Goal: Task Accomplishment & Management: Manage account settings

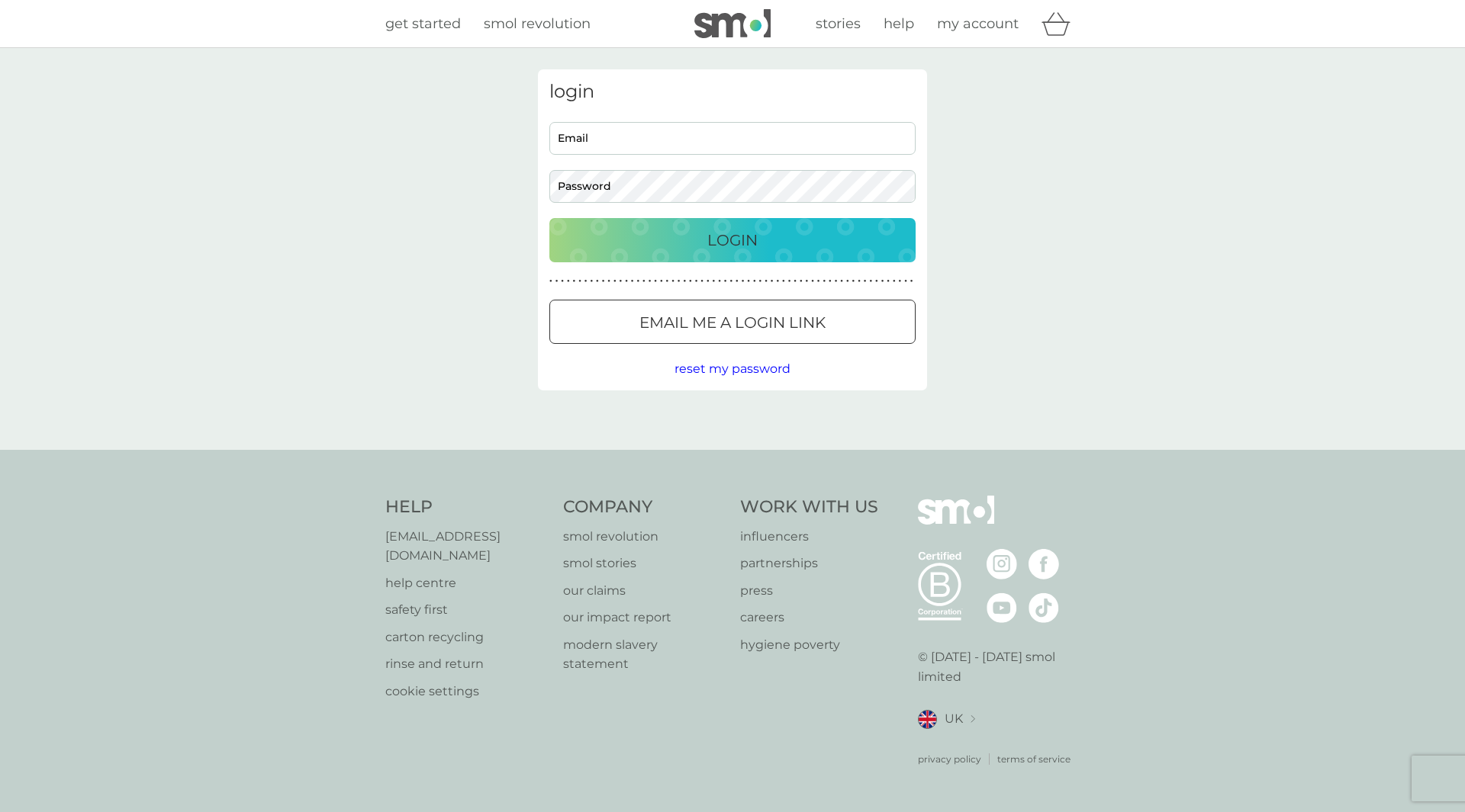
type input "[PERSON_NAME][EMAIL_ADDRESS][DOMAIN_NAME]"
drag, startPoint x: 934, startPoint y: 70, endPoint x: 827, endPoint y: 167, distance: 144.4
click at [827, 167] on div "login [PERSON_NAME][EMAIL_ADDRESS][DOMAIN_NAME] Email Password Login ● ● ● ● ● …" at bounding box center [732, 249] width 412 height 359
click at [743, 232] on p "Login" at bounding box center [732, 240] width 51 height 24
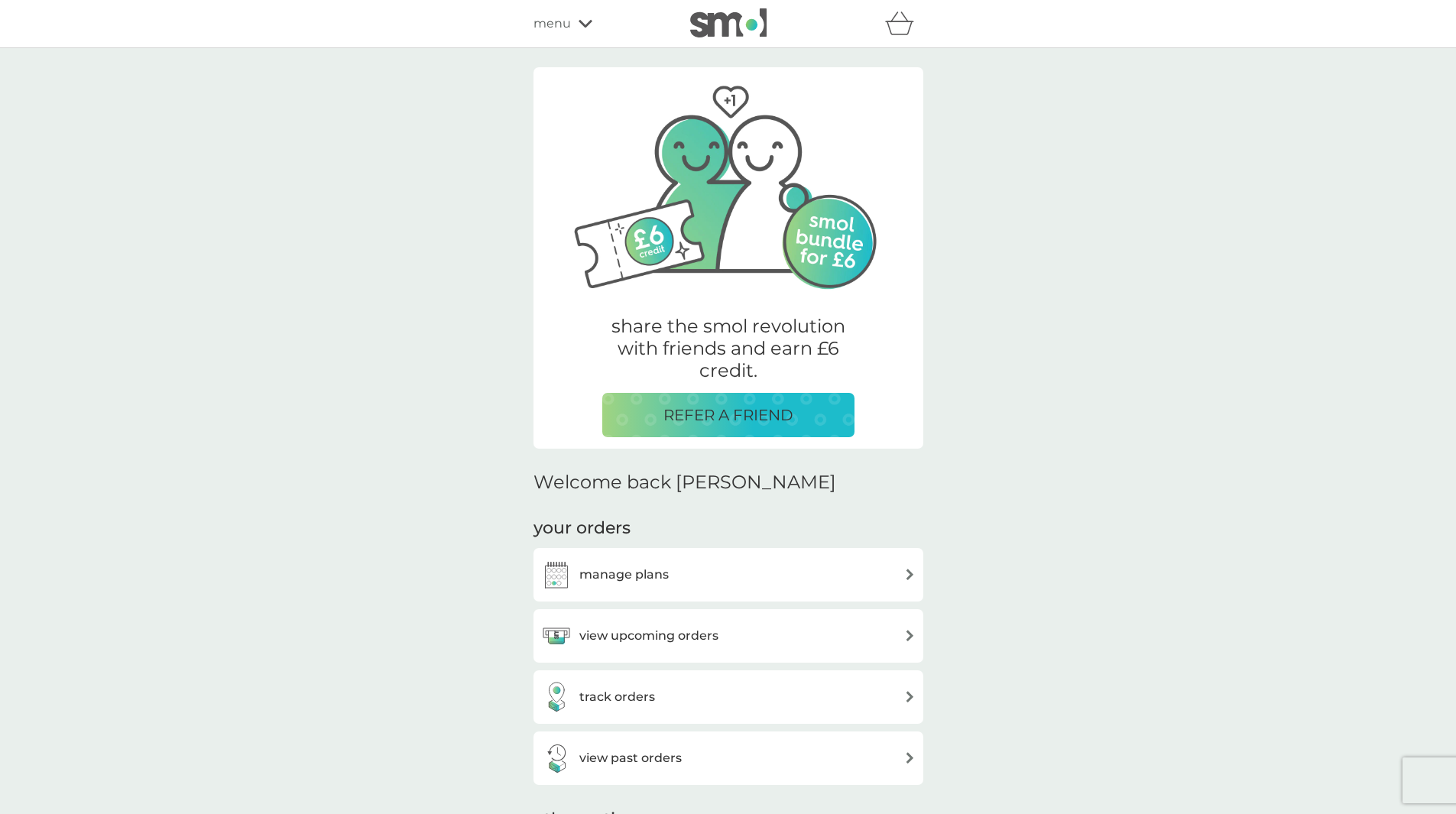
click at [610, 570] on h3 "manage plans" at bounding box center [625, 575] width 90 height 20
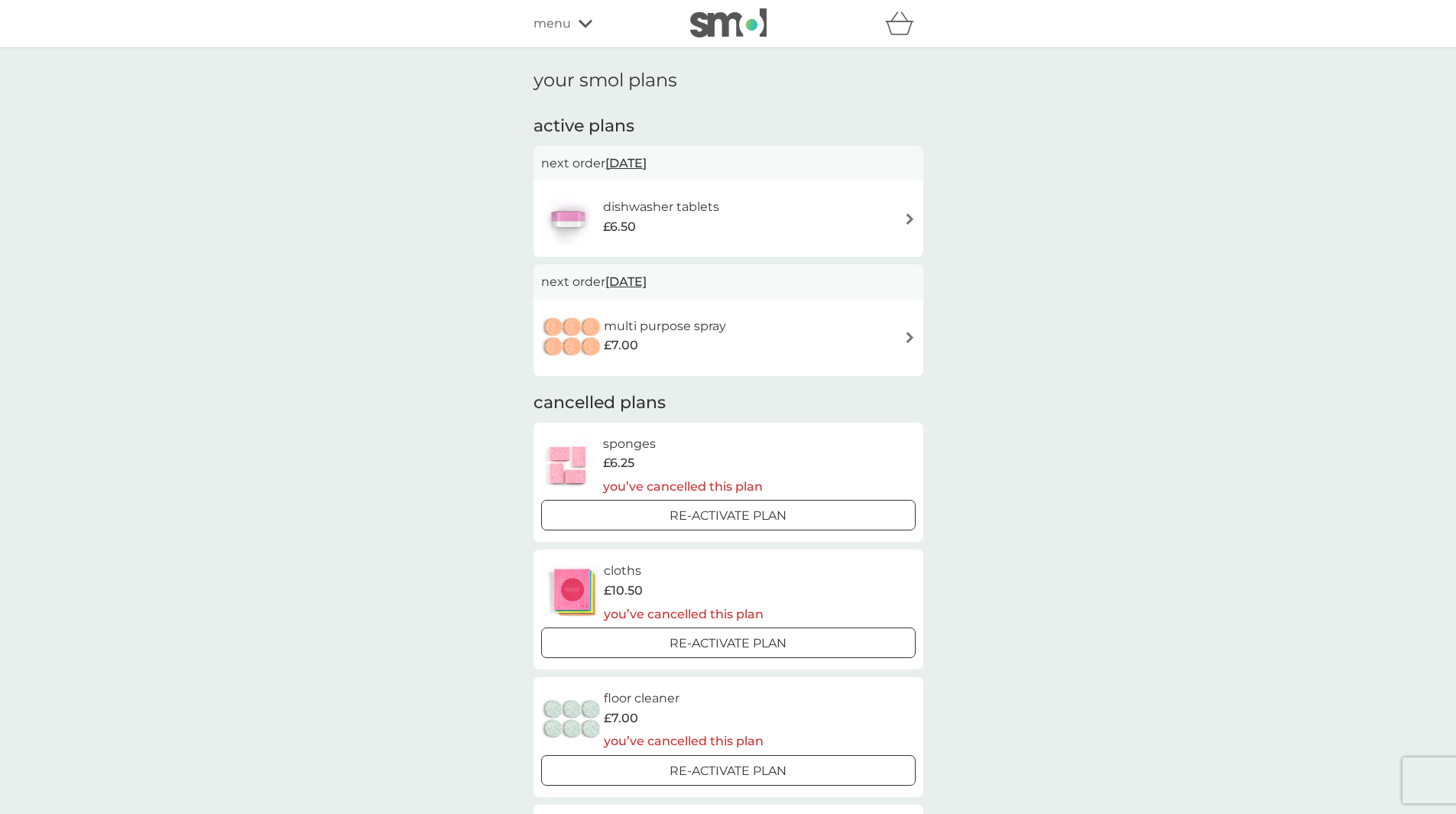
click at [763, 214] on div "dishwasher tablets £6.50" at bounding box center [728, 219] width 375 height 53
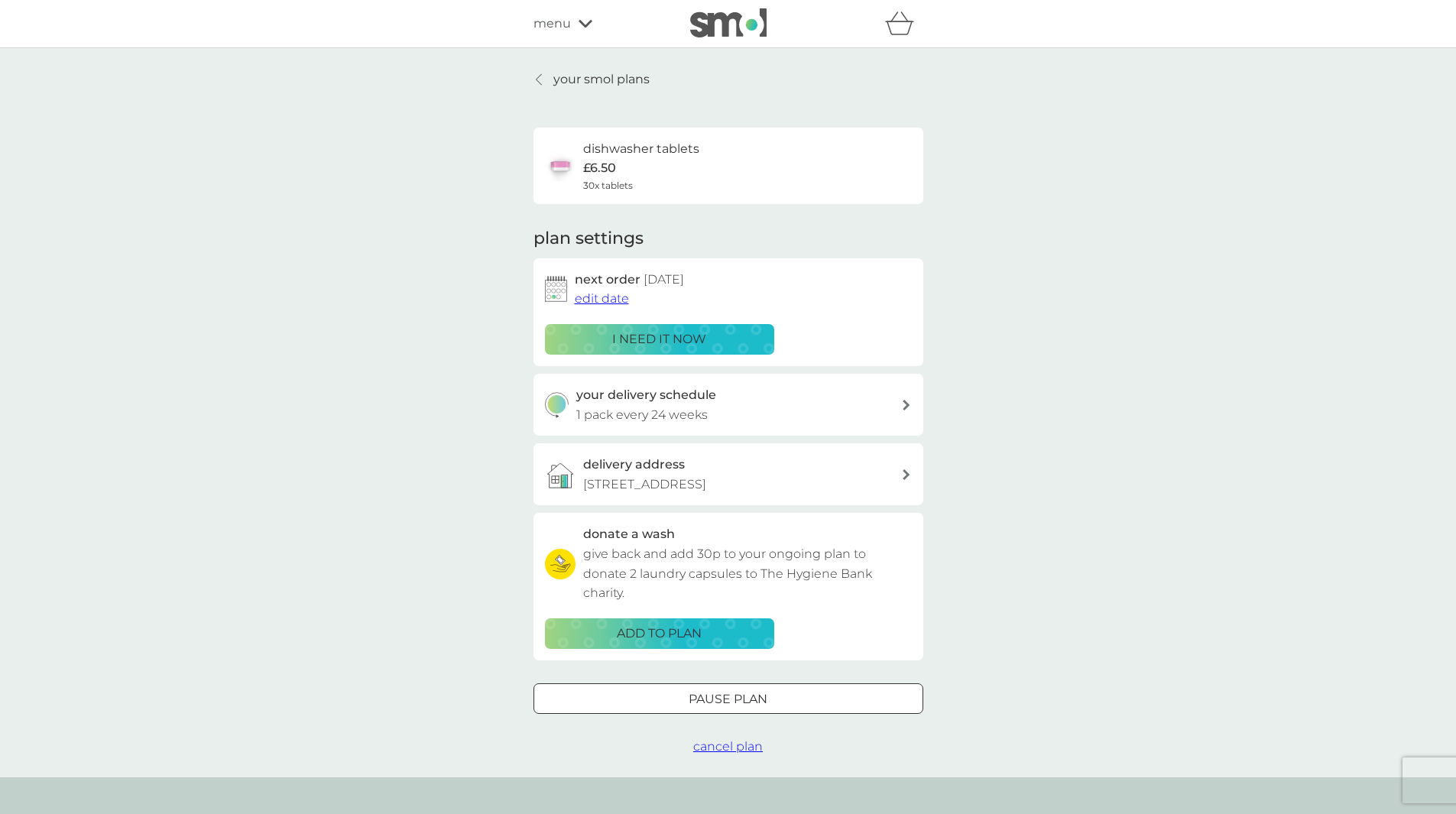
click at [727, 397] on div "your delivery schedule 1 pack every 24 weeks" at bounding box center [738, 404] width 325 height 39
select select "119"
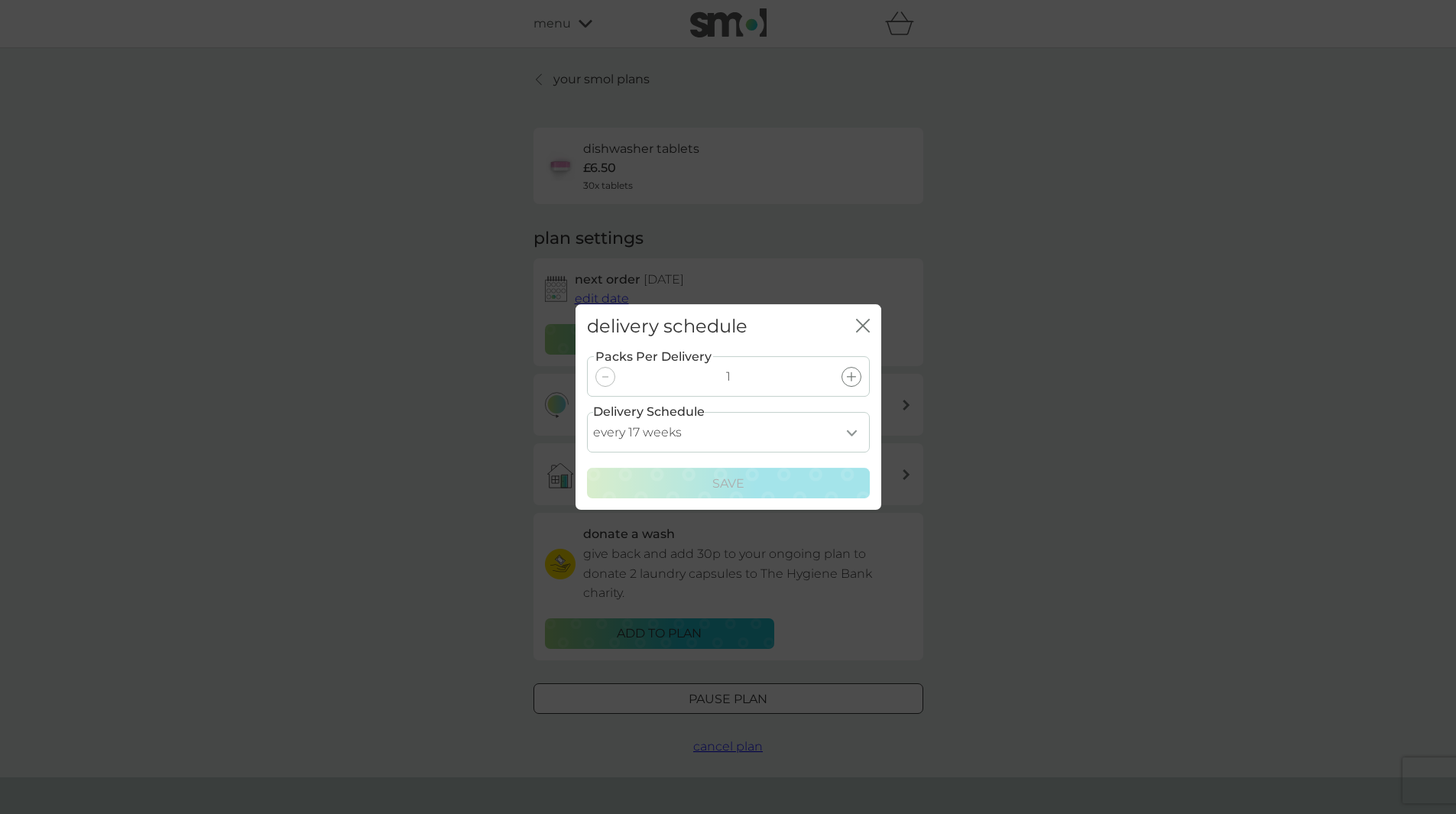
click at [717, 429] on select "every 1 week every 2 weeks every 3 weeks every 4 weeks every 5 weeks every 6 we…" at bounding box center [728, 432] width 283 height 40
click at [861, 319] on icon "close" at bounding box center [863, 326] width 14 height 14
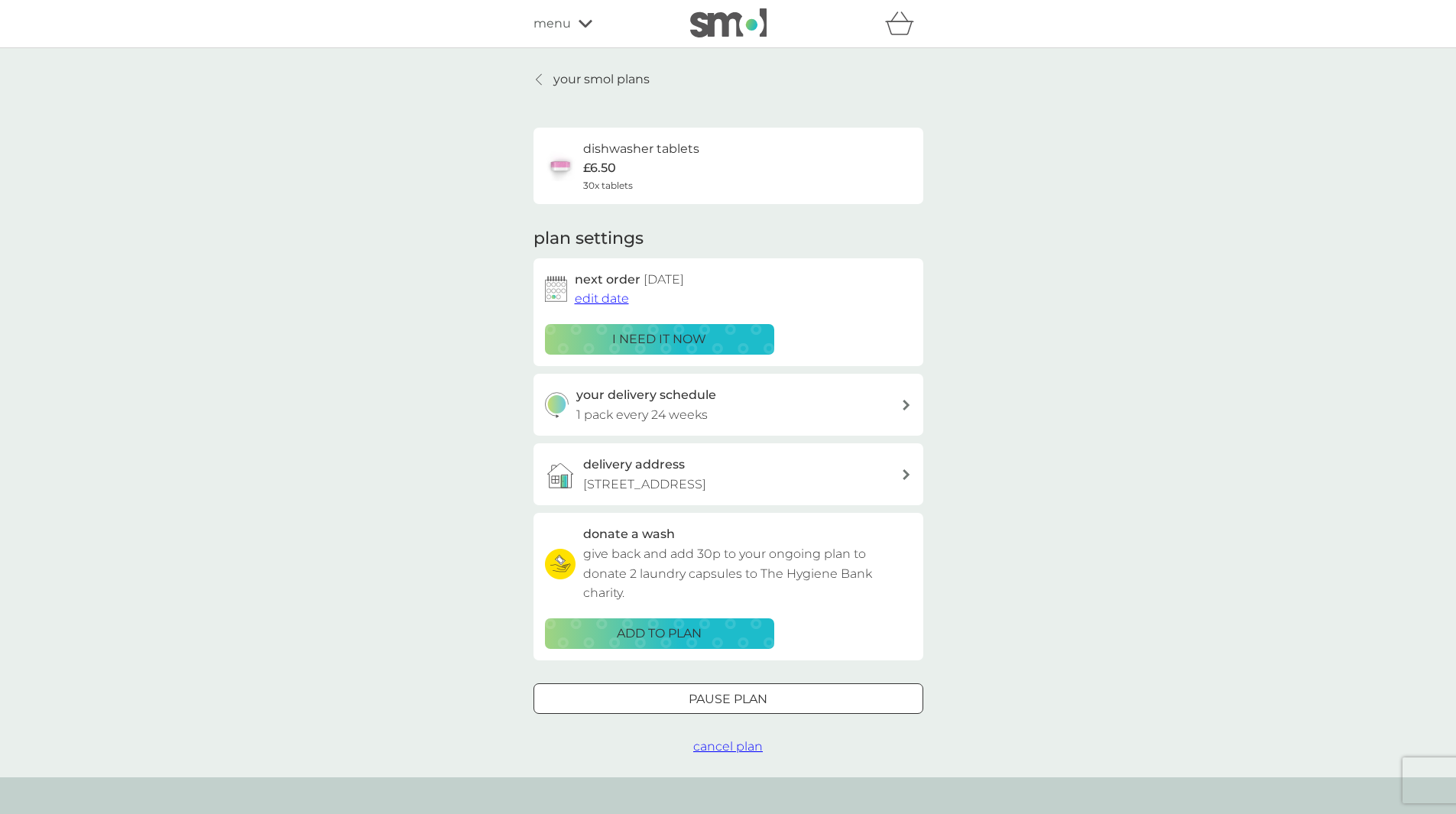
click at [663, 338] on p "i need it now" at bounding box center [659, 339] width 94 height 20
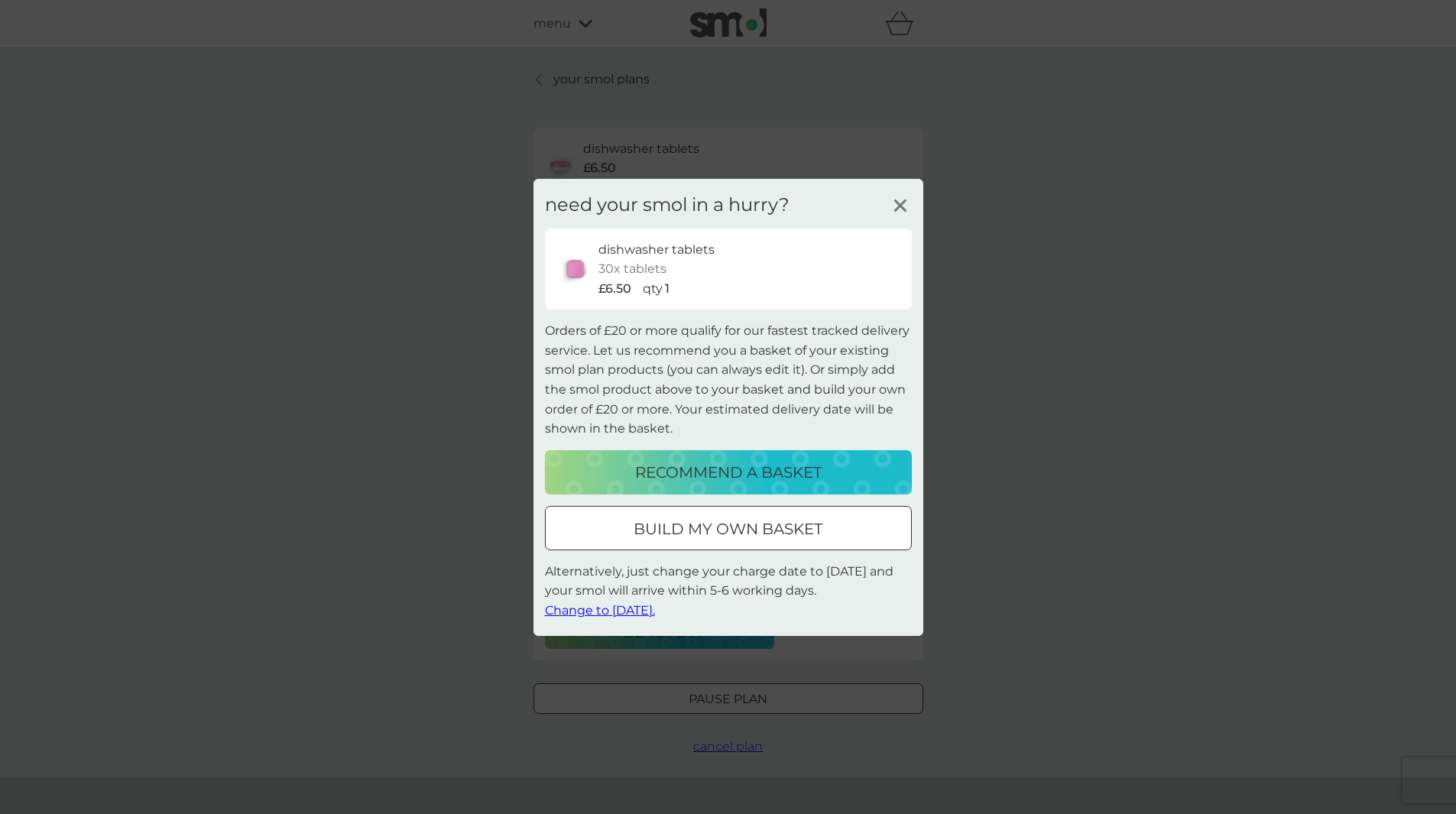
click at [757, 464] on p "recommend a basket" at bounding box center [728, 472] width 187 height 24
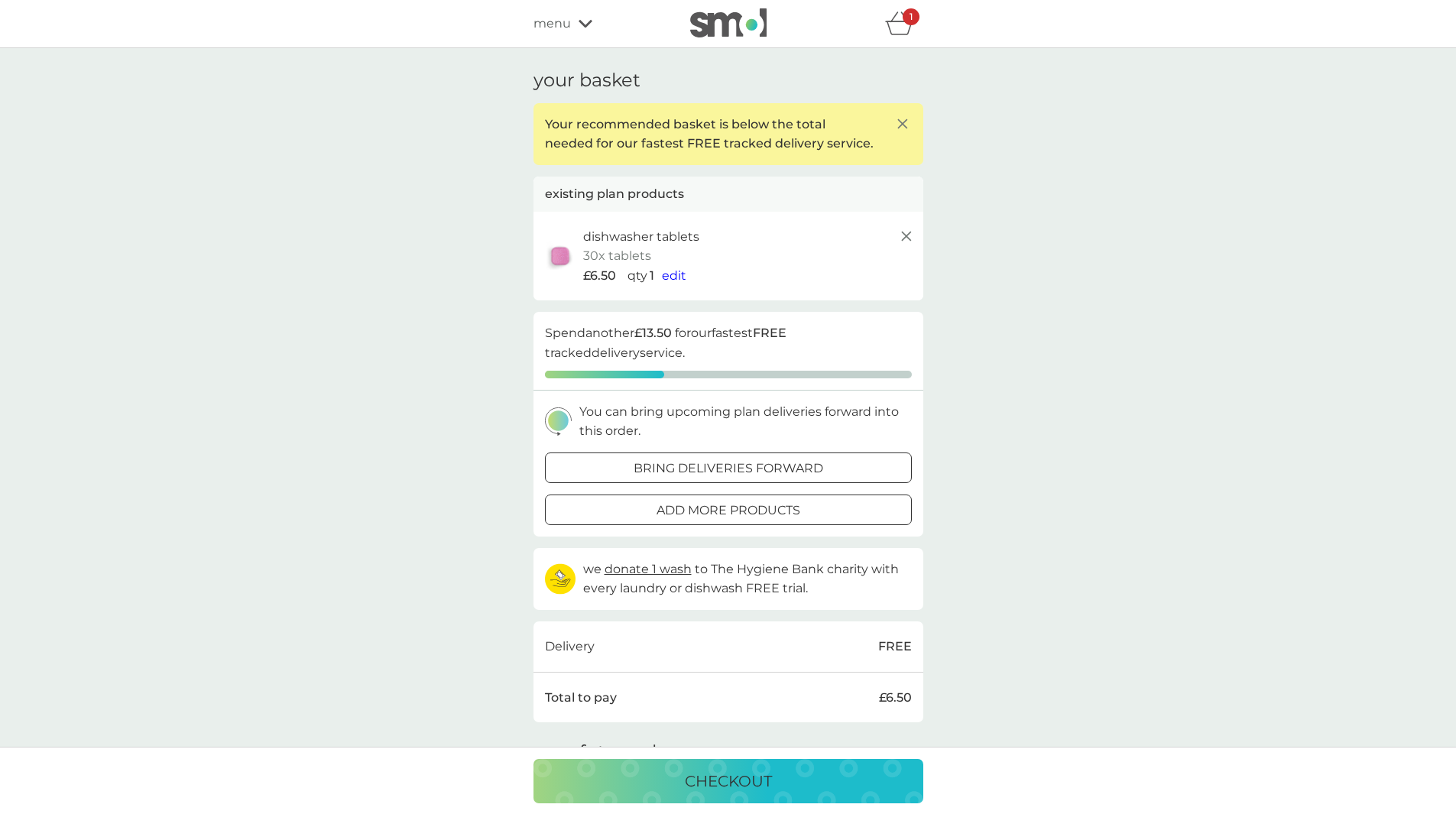
click at [804, 512] on div "add more products" at bounding box center [729, 510] width 365 height 20
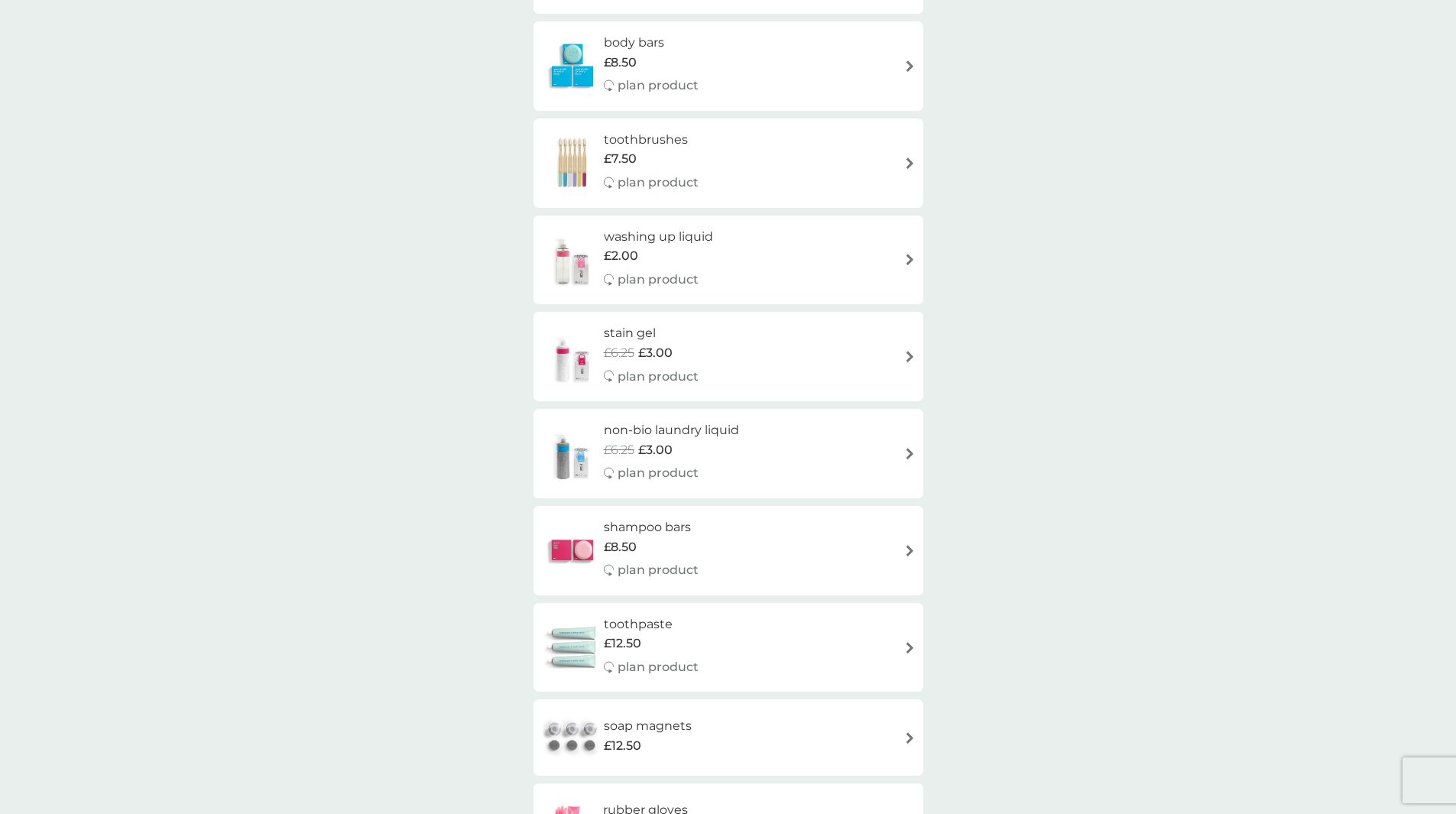
scroll to position [1187, 0]
click at [736, 547] on div "shampoo bars £8.50 plan product" at bounding box center [728, 550] width 375 height 66
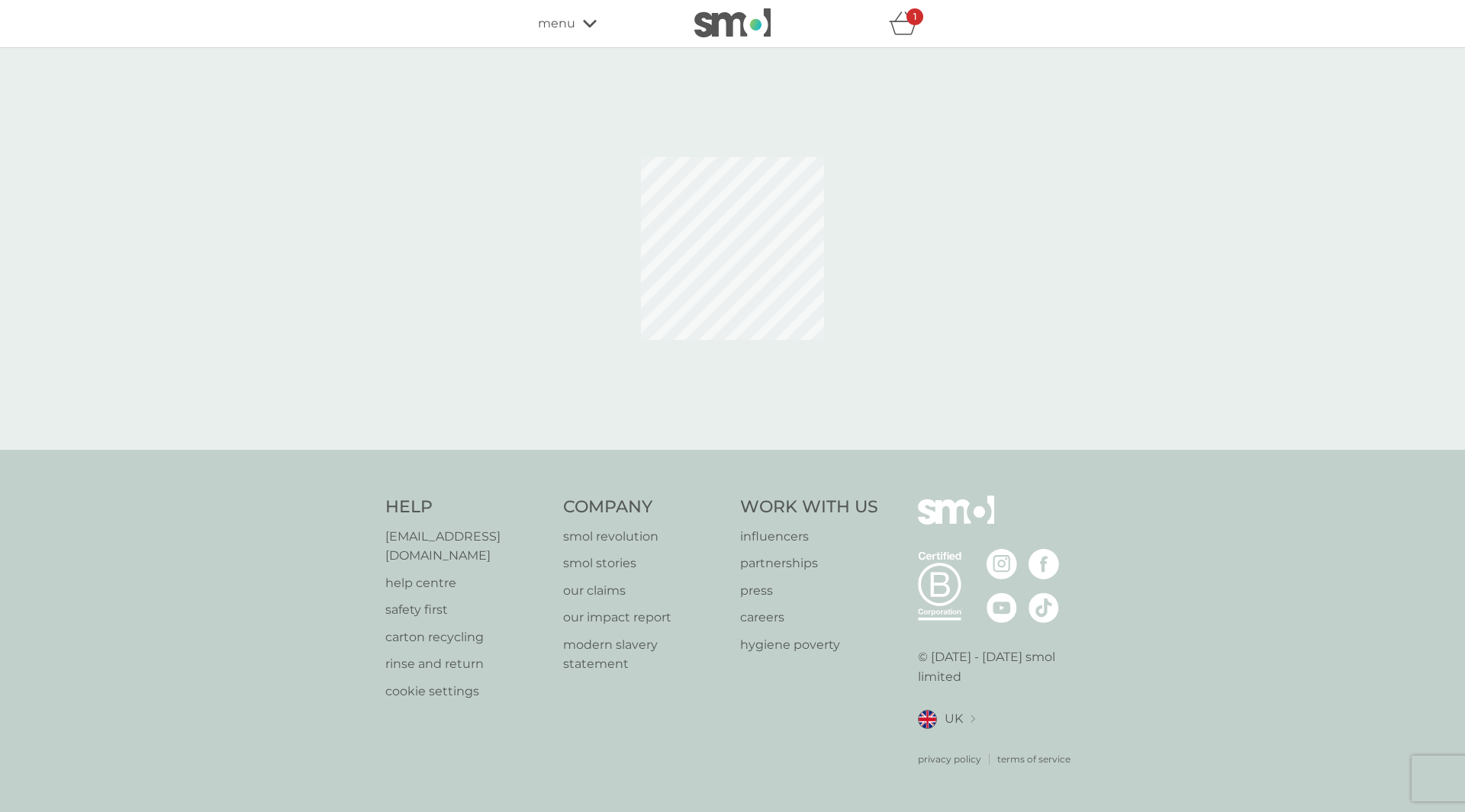
select select "63"
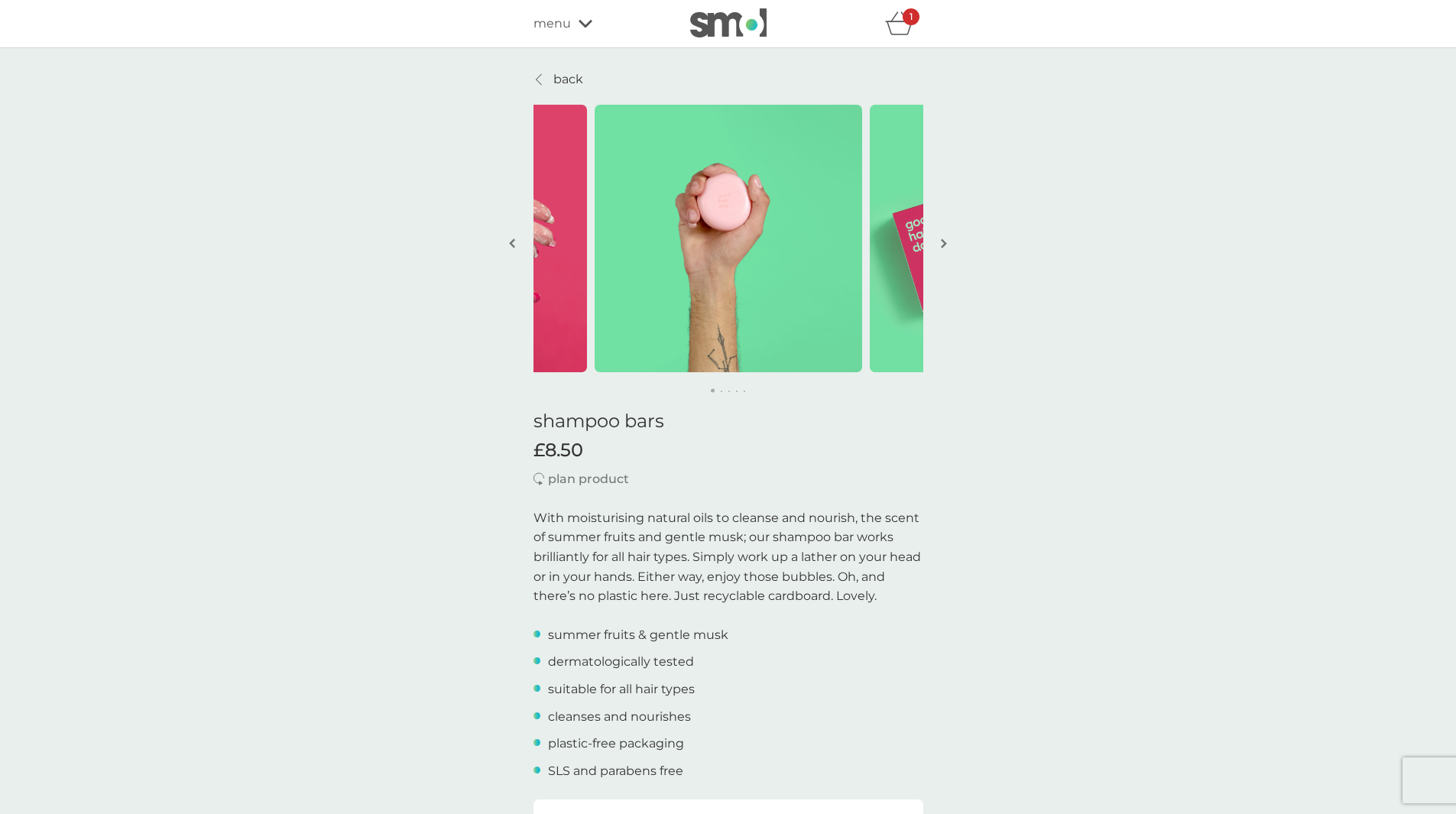
click at [566, 78] on p "back" at bounding box center [568, 79] width 30 height 20
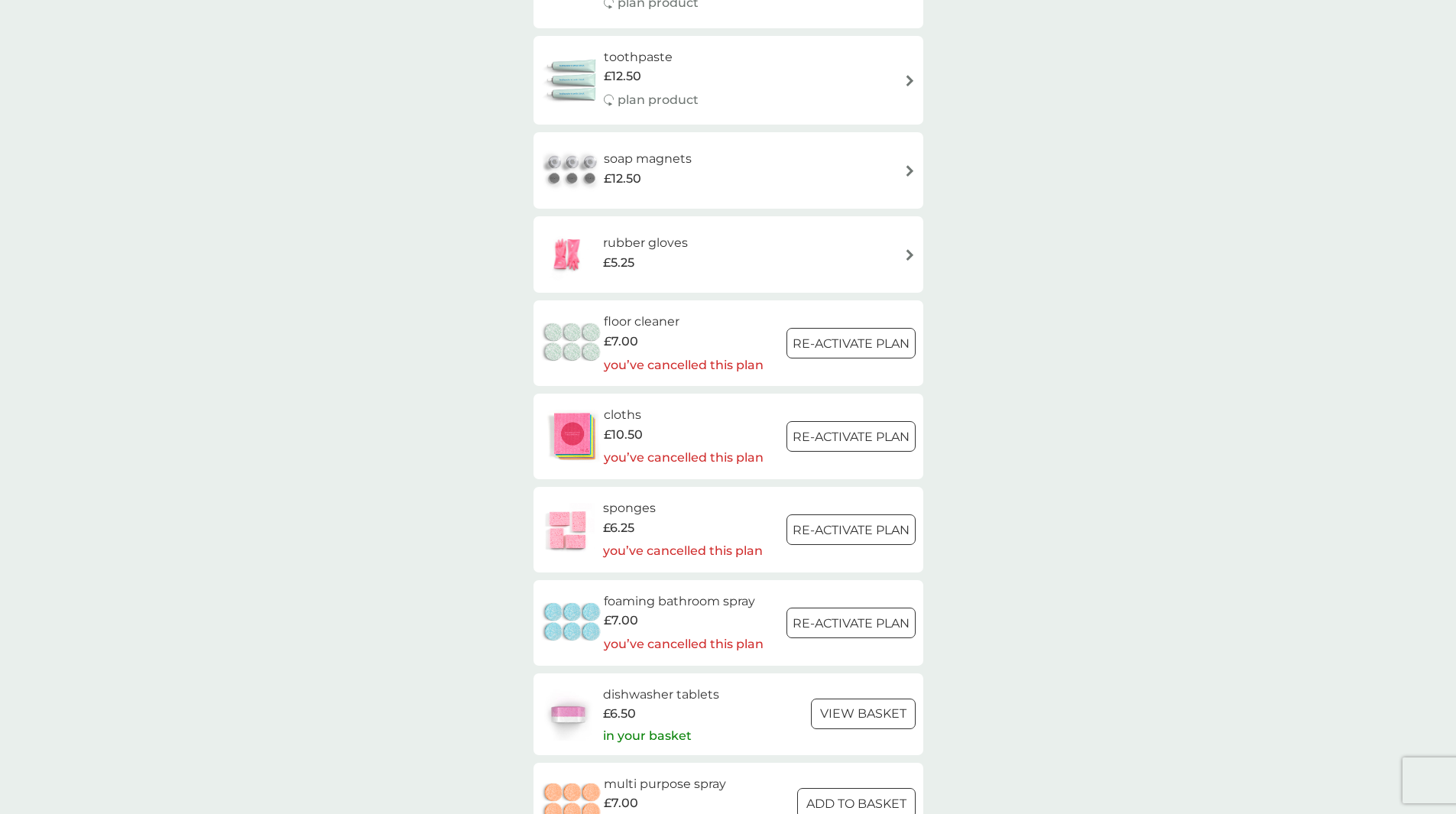
scroll to position [1754, 0]
click at [619, 513] on h6 "sponges" at bounding box center [682, 507] width 159 height 20
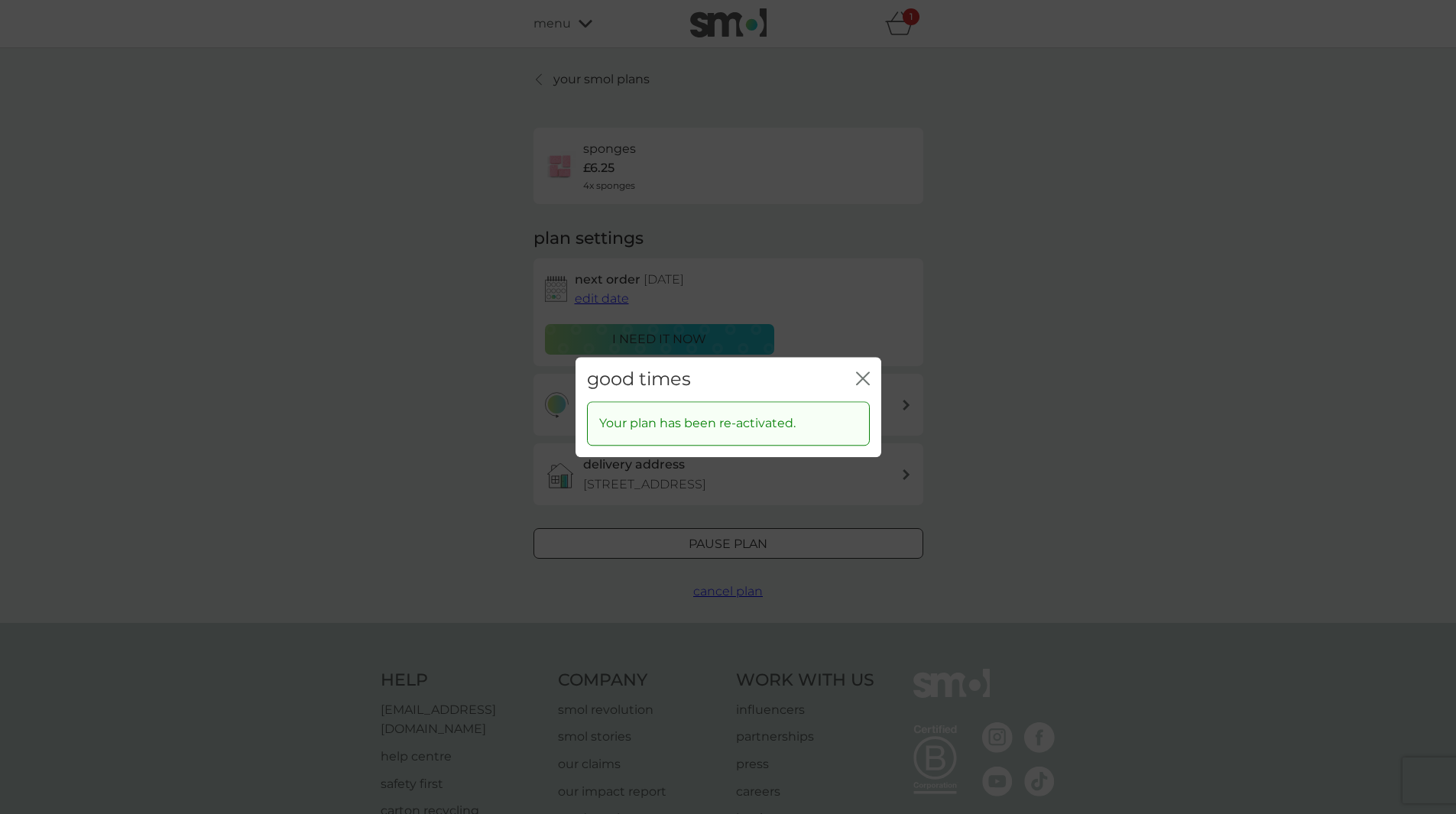
click at [864, 380] on icon "close" at bounding box center [866, 378] width 6 height 12
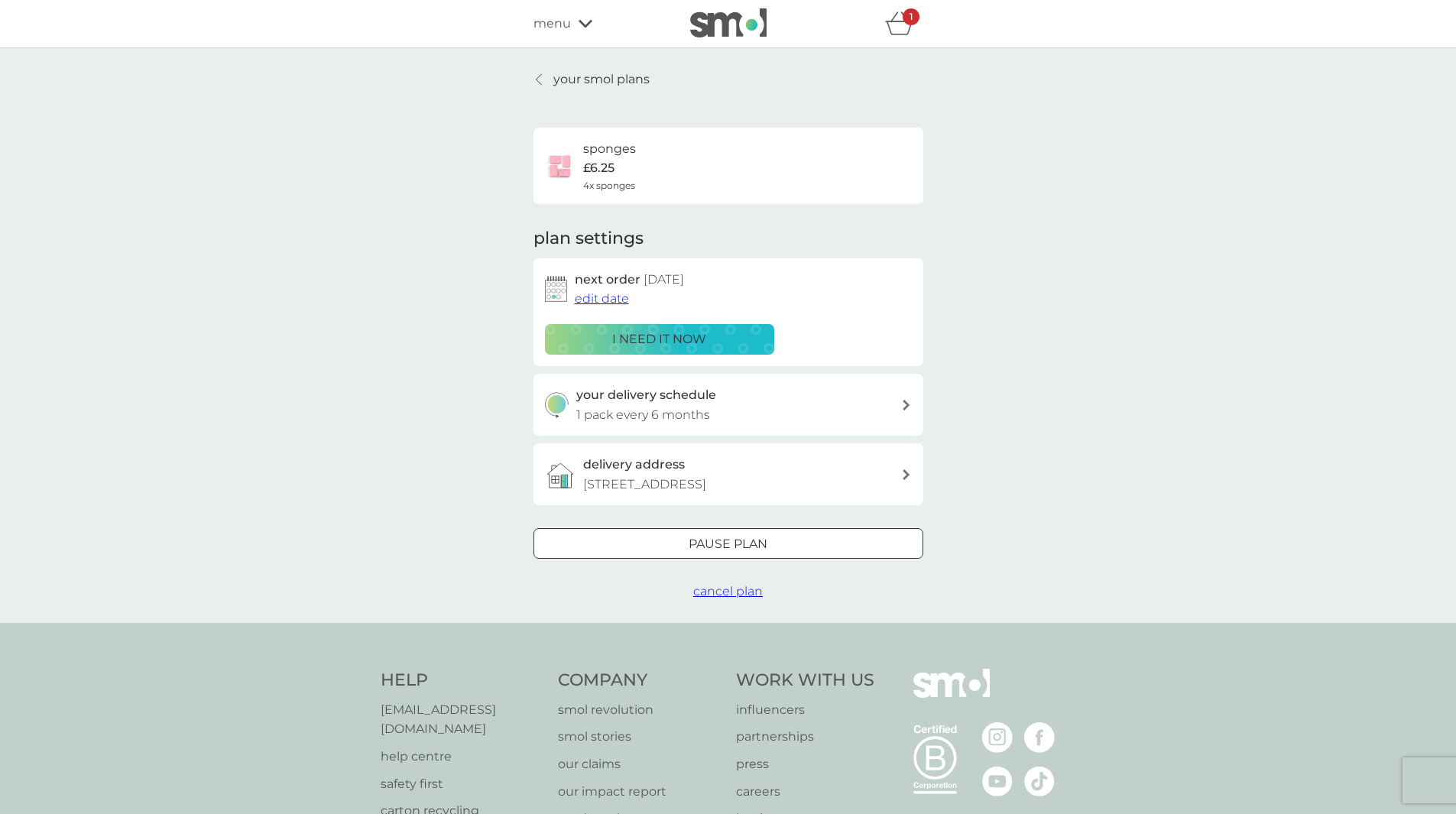
click at [594, 301] on span "edit date" at bounding box center [601, 298] width 54 height 15
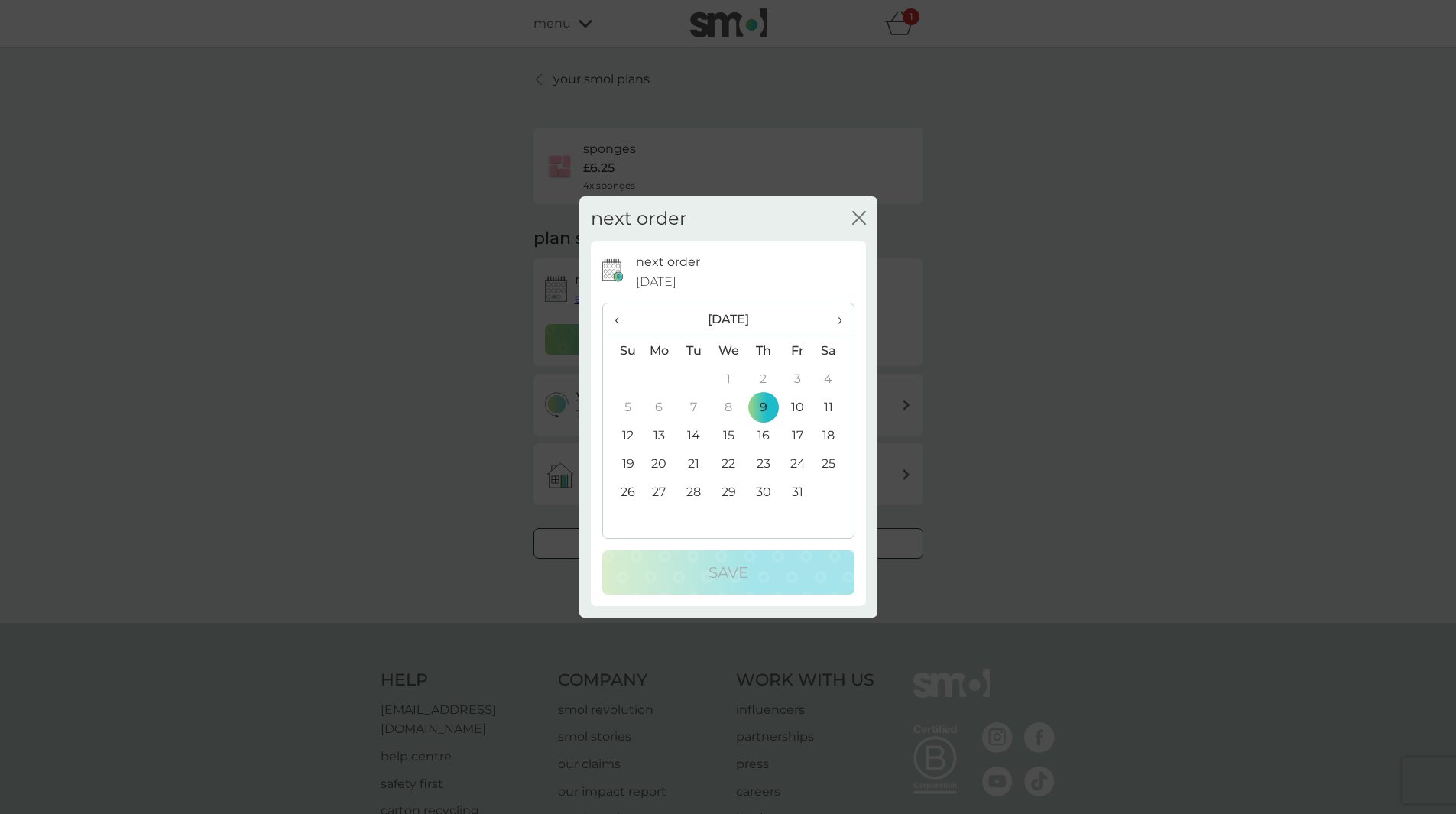
click at [856, 221] on icon "close" at bounding box center [856, 218] width 6 height 12
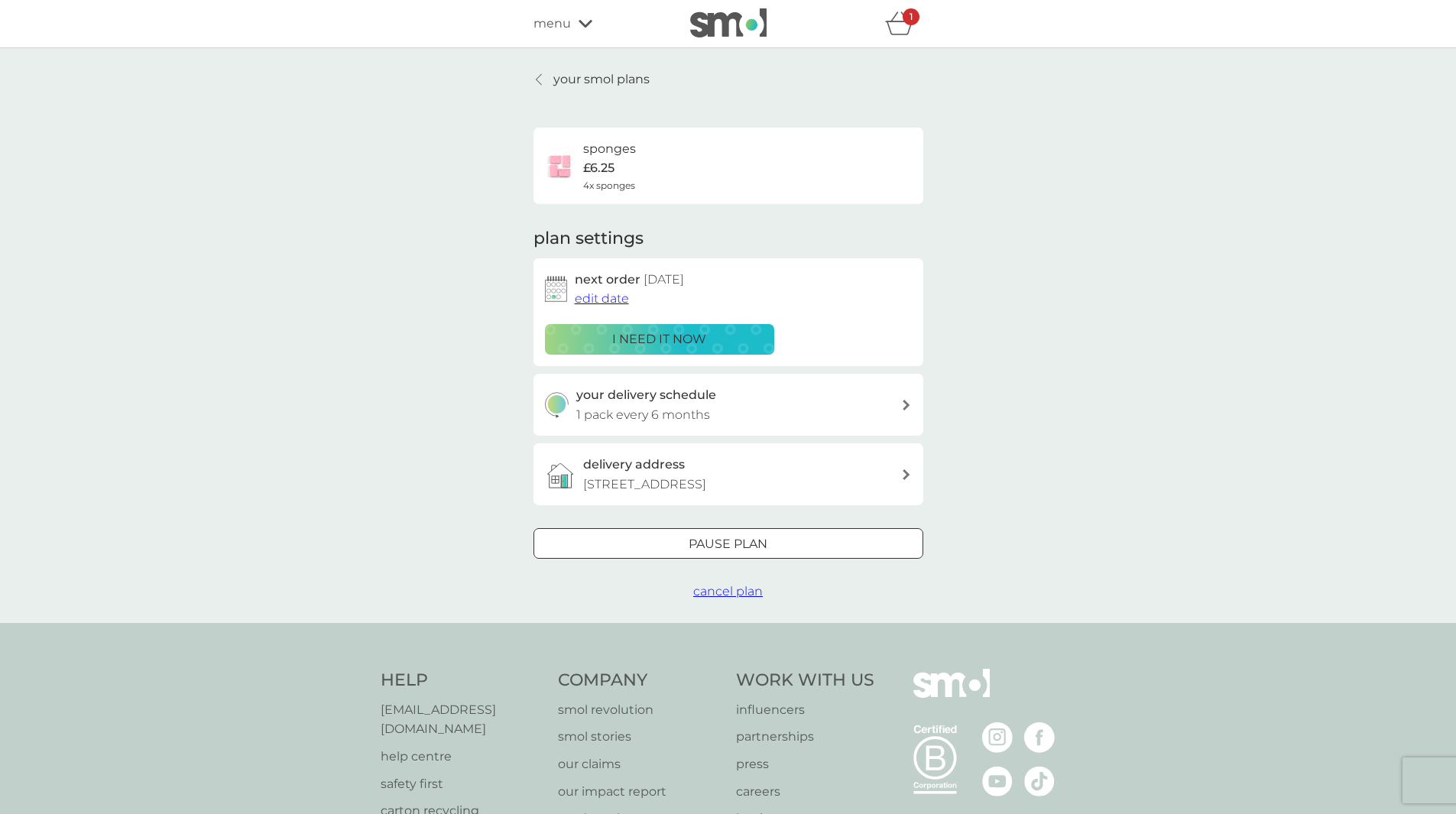
click at [702, 405] on p "1 pack every 6 months" at bounding box center [643, 414] width 134 height 20
select select "6"
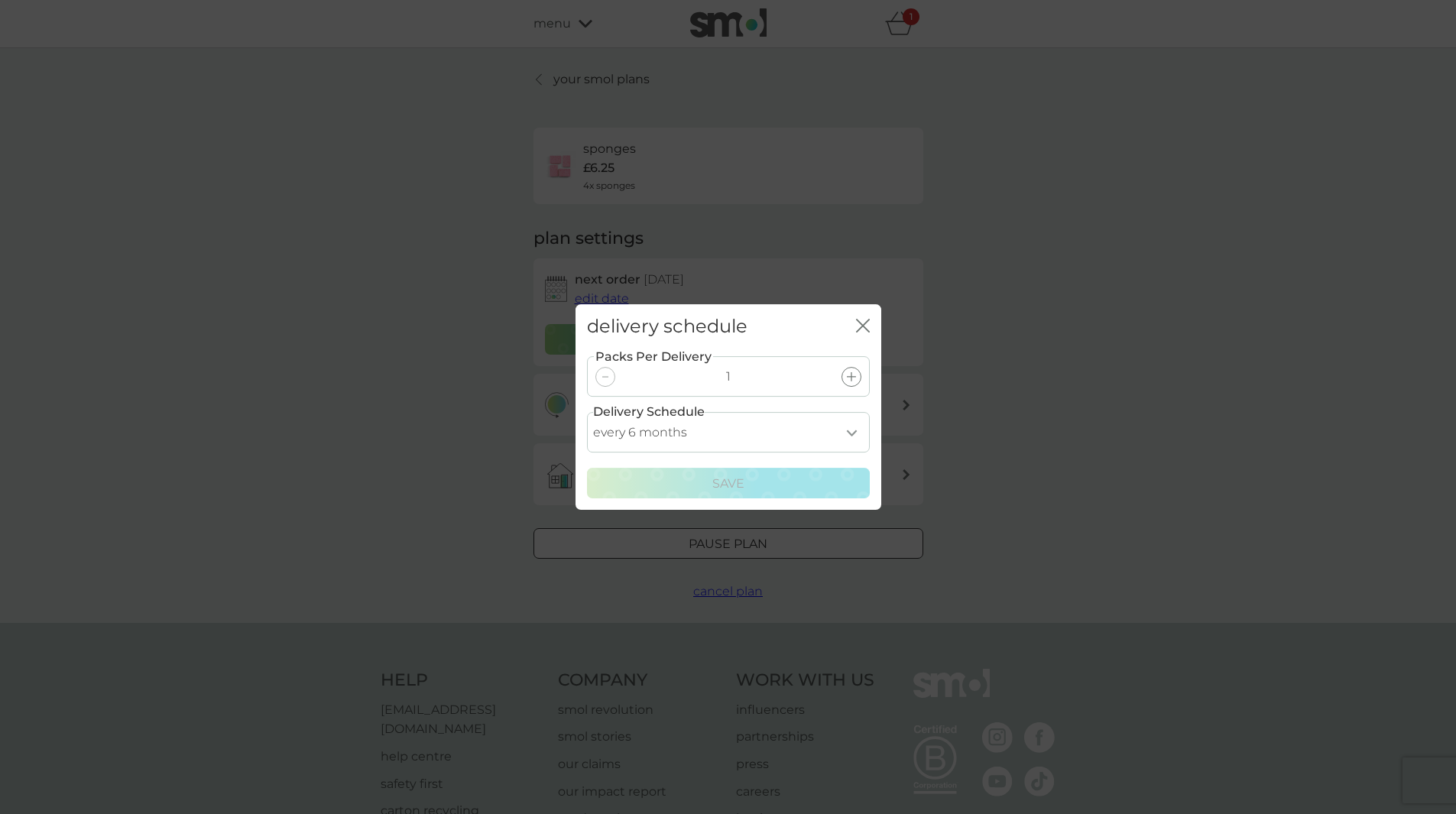
click at [700, 431] on select "every 1 month every 2 months every 3 months every 4 months every 5 months every…" at bounding box center [728, 432] width 283 height 40
click at [786, 321] on div "delivery schedule close" at bounding box center [728, 326] width 306 height 45
click at [858, 324] on icon "close" at bounding box center [863, 326] width 14 height 14
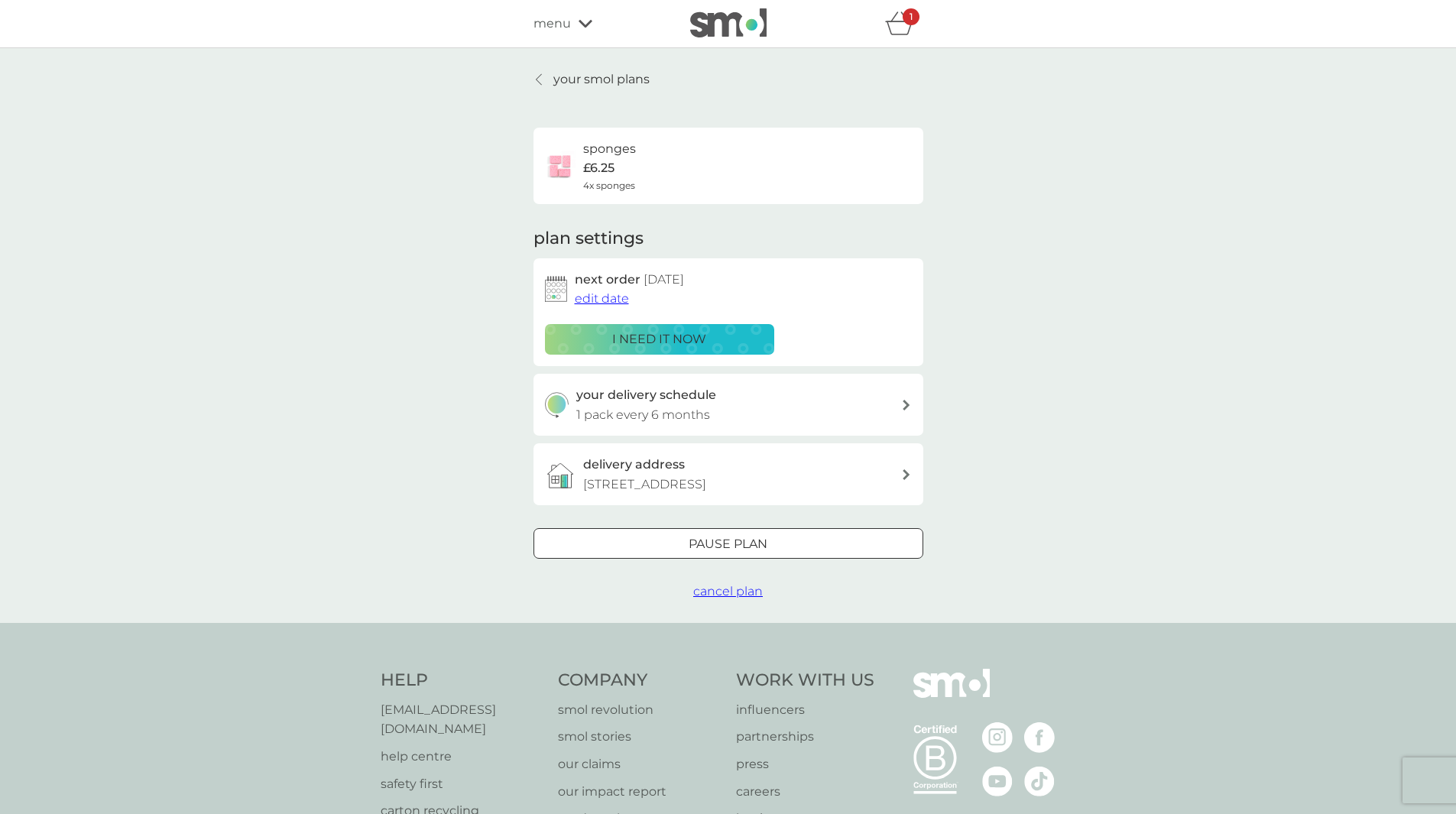
click at [787, 337] on div "next order 9 Oct 2025 edit date i need it now" at bounding box center [729, 312] width 367 height 84
click at [712, 349] on button "i need it now" at bounding box center [660, 339] width 229 height 30
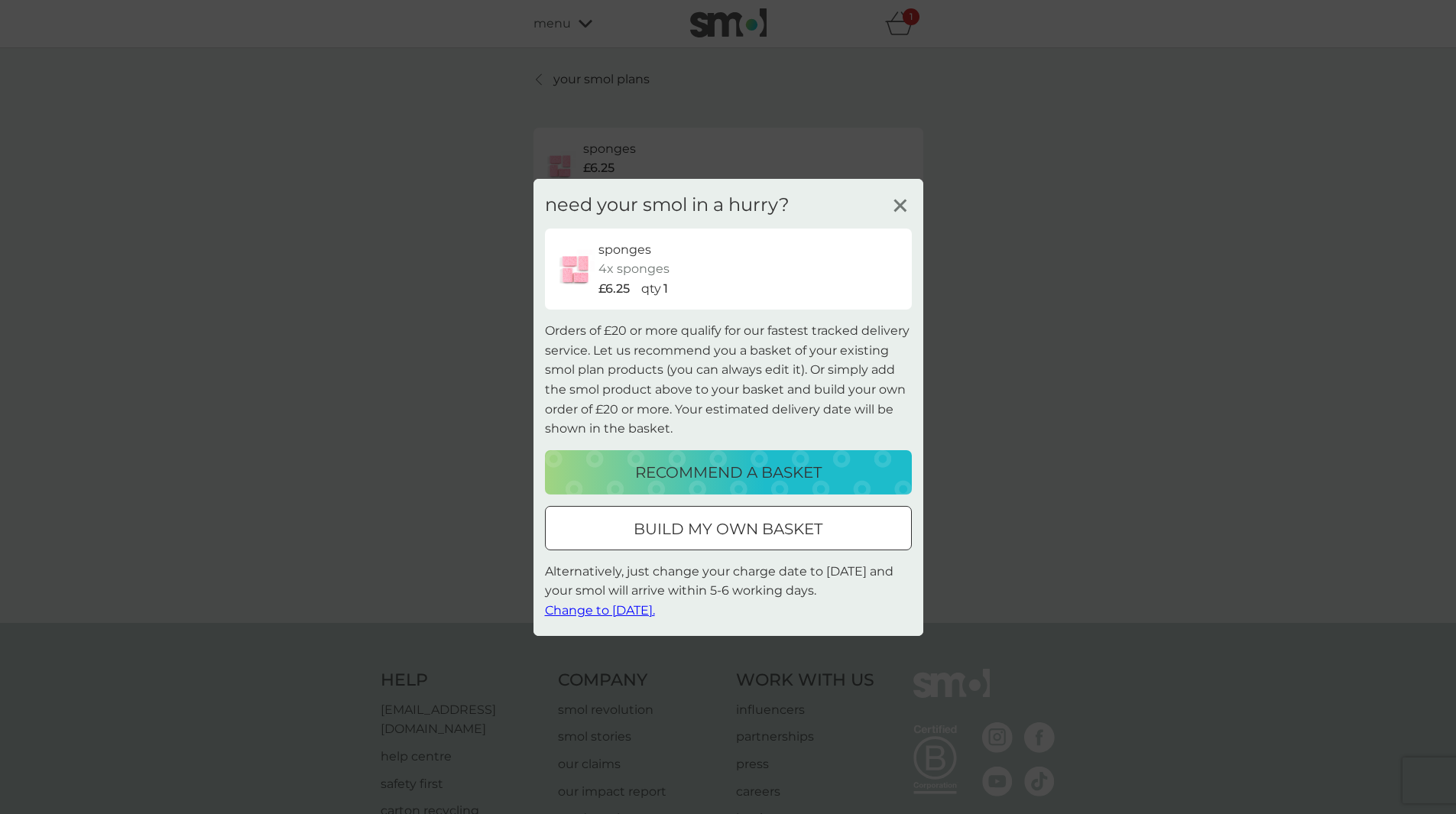
click at [738, 539] on p "build my own basket" at bounding box center [728, 529] width 189 height 24
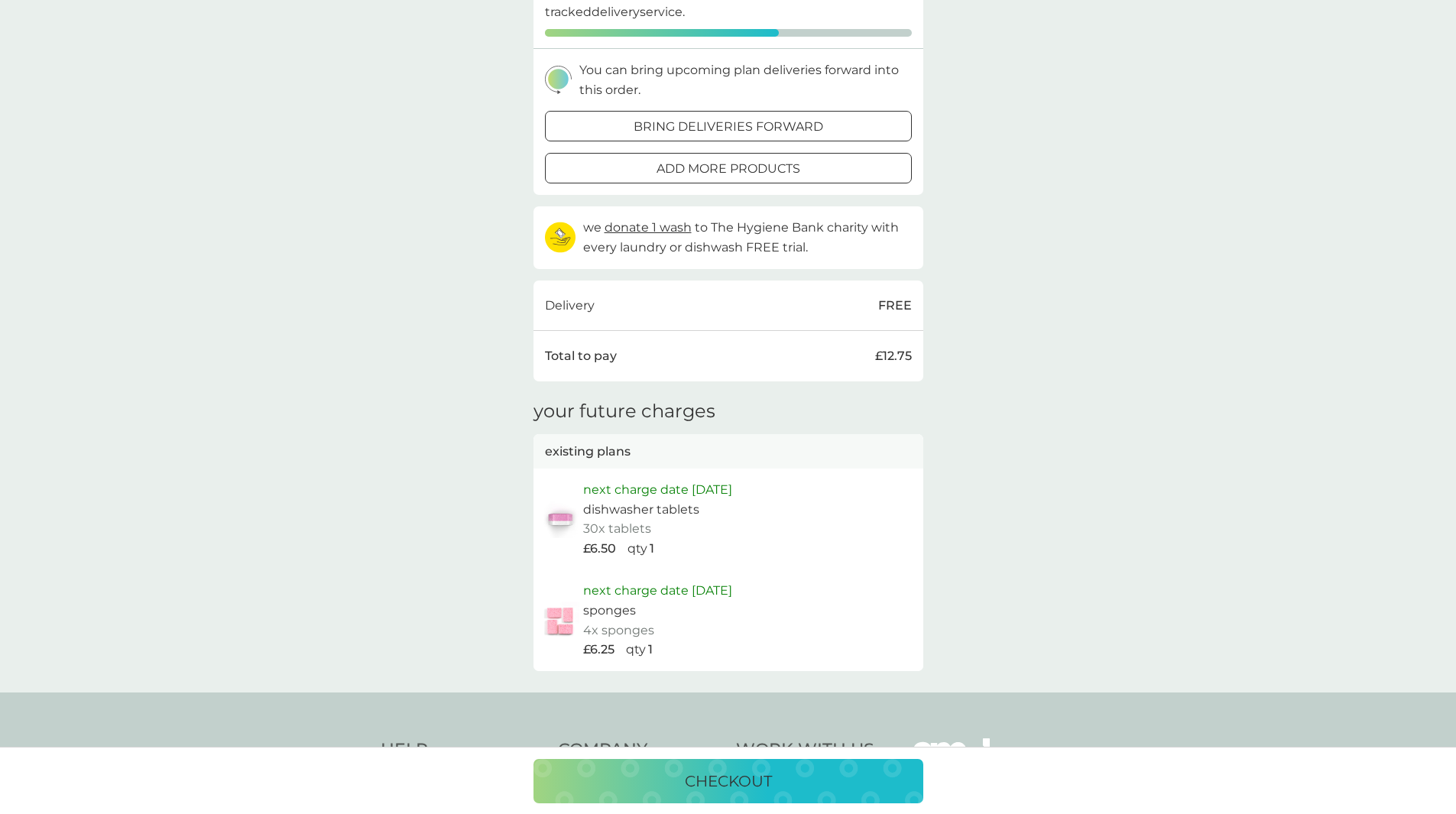
scroll to position [356, 0]
